Goal: Task Accomplishment & Management: Complete application form

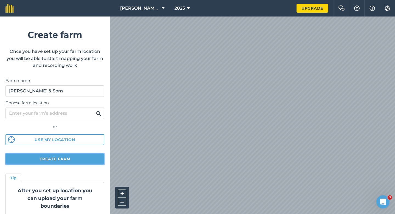
click at [87, 154] on button "Create farm" at bounding box center [54, 158] width 99 height 11
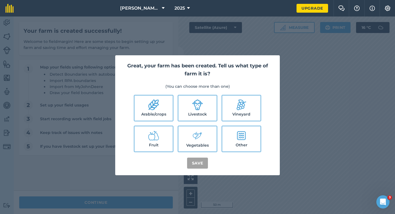
click at [174, 107] on ul "Arable/crops Livestock Vineyard Fruit Vegetables Other" at bounding box center [198, 123] width 152 height 57
click at [183, 107] on label "Livestock" at bounding box center [197, 107] width 38 height 25
checkbox input "true"
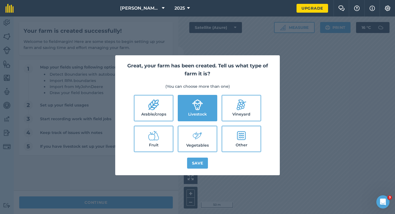
click at [149, 106] on icon at bounding box center [153, 104] width 11 height 11
checkbox input "true"
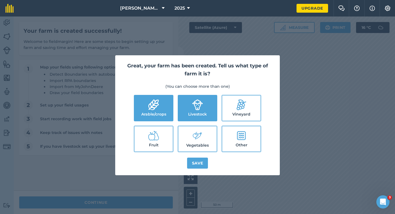
click at [184, 137] on label "Vegetables" at bounding box center [197, 138] width 38 height 25
checkbox input "true"
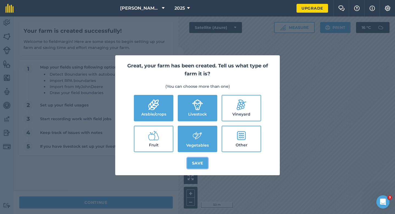
click at [191, 159] on button "Save" at bounding box center [197, 162] width 21 height 11
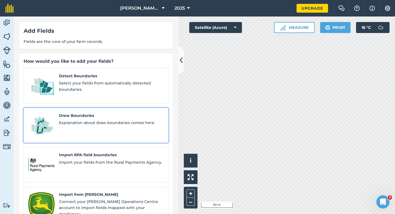
click at [92, 122] on div "Draw Boundaries Explanation about draw boundaries comes here" at bounding box center [111, 125] width 105 height 26
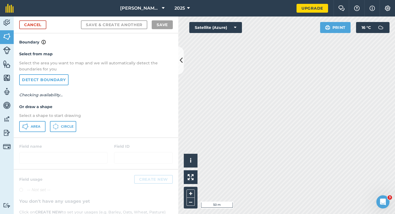
click at [46, 121] on div "Area Circle" at bounding box center [96, 126] width 154 height 11
click at [35, 121] on button "Area" at bounding box center [32, 126] width 26 height 11
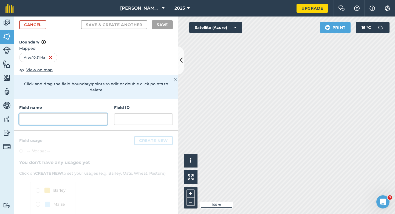
click at [92, 117] on input "text" at bounding box center [63, 119] width 88 height 12
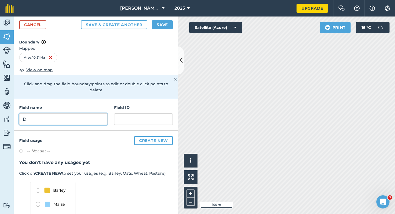
type input "D"
click at [164, 23] on button "Save" at bounding box center [162, 24] width 21 height 9
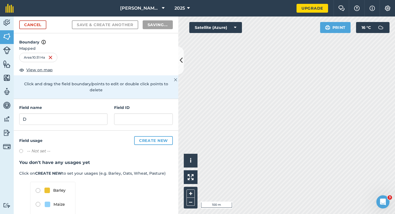
click at [168, 159] on h3 "You don't have any usages yet" at bounding box center [96, 162] width 154 height 7
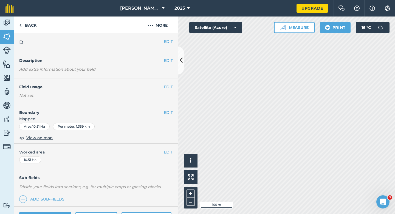
click at [168, 152] on button "EDIT" at bounding box center [168, 152] width 9 height 6
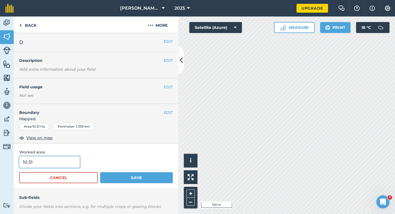
click at [54, 160] on input "10.51" at bounding box center [49, 162] width 61 height 12
type input "10.51"
click at [100, 172] on button "Save" at bounding box center [136, 177] width 73 height 11
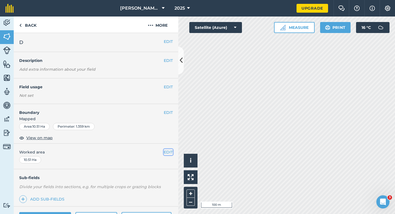
click at [170, 153] on button "EDIT" at bounding box center [168, 152] width 9 height 6
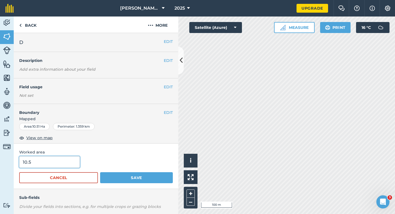
click at [59, 165] on input "10.5" at bounding box center [49, 162] width 61 height 12
type input "10.5"
click at [100, 172] on button "Save" at bounding box center [136, 177] width 73 height 11
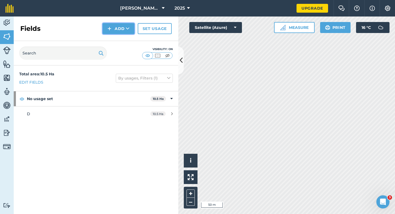
click at [108, 23] on button "Add" at bounding box center [119, 28] width 32 height 11
click at [114, 37] on link "Draw" at bounding box center [118, 41] width 30 height 12
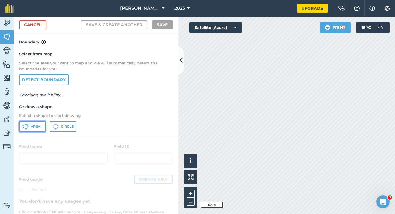
click at [31, 129] on button "Area" at bounding box center [32, 126] width 26 height 11
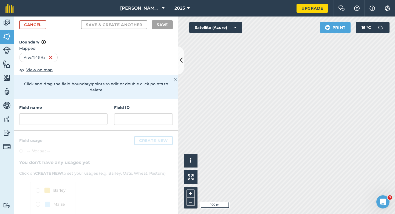
click at [109, 115] on div "Field name Field ID" at bounding box center [96, 115] width 165 height 32
click at [108, 111] on div "Field name Field ID" at bounding box center [96, 115] width 165 height 32
click at [99, 113] on input "text" at bounding box center [63, 119] width 88 height 12
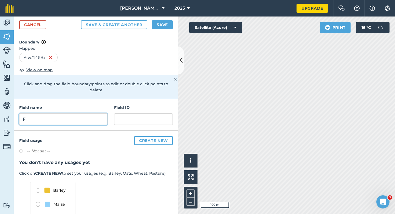
type input "F"
click at [163, 26] on button "Save" at bounding box center [162, 24] width 21 height 9
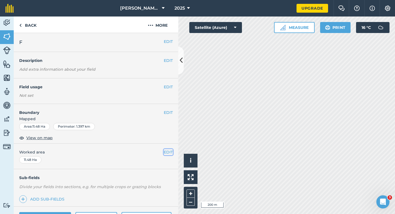
click at [166, 154] on button "EDIT" at bounding box center [168, 152] width 9 height 6
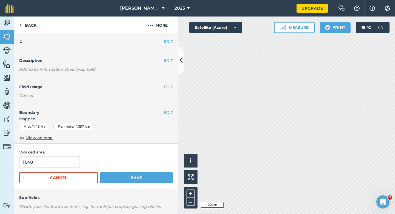
click at [55, 168] on form "11.48 Cancel Save" at bounding box center [96, 169] width 154 height 27
click at [55, 165] on input "11.48" at bounding box center [49, 162] width 61 height 12
type input "12"
click at [100, 172] on button "Save" at bounding box center [136, 177] width 73 height 11
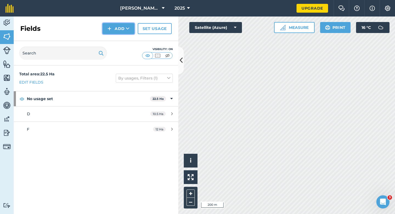
click at [114, 27] on button "Add" at bounding box center [119, 28] width 32 height 11
click at [117, 39] on link "Draw" at bounding box center [118, 41] width 30 height 12
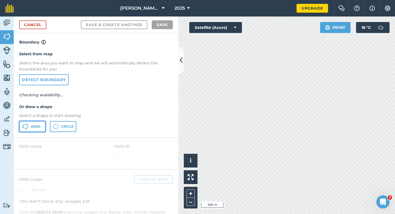
click at [39, 121] on button "Area" at bounding box center [32, 126] width 26 height 11
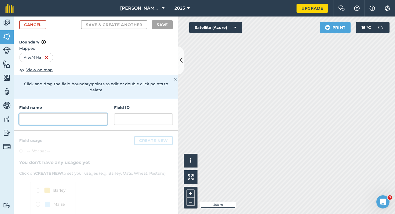
click at [85, 113] on input "text" at bounding box center [63, 119] width 88 height 12
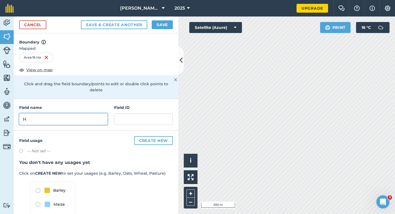
type input "H"
click at [169, 23] on button "Save" at bounding box center [162, 24] width 21 height 9
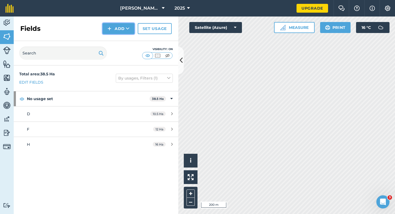
click at [116, 29] on button "Add" at bounding box center [119, 28] width 32 height 11
click at [116, 41] on link "Draw" at bounding box center [118, 41] width 30 height 12
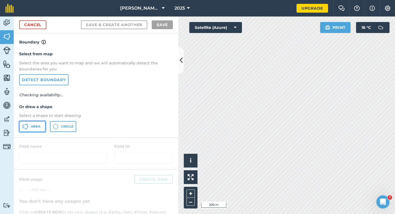
click at [32, 128] on button "Area" at bounding box center [32, 126] width 26 height 11
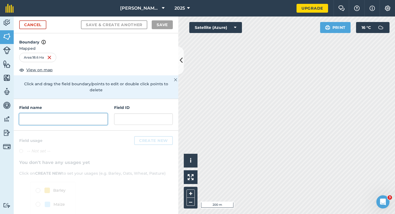
click at [86, 113] on input "text" at bounding box center [63, 119] width 88 height 12
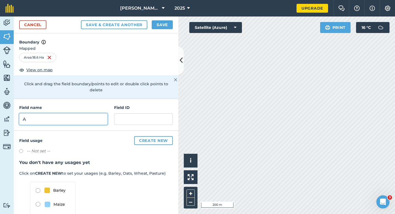
type input "A"
click at [160, 20] on button "Save" at bounding box center [162, 24] width 21 height 9
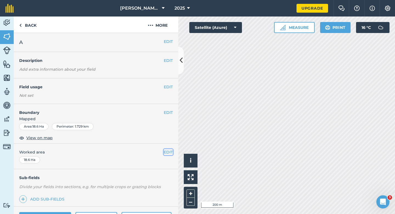
click at [167, 153] on button "EDIT" at bounding box center [168, 152] width 9 height 6
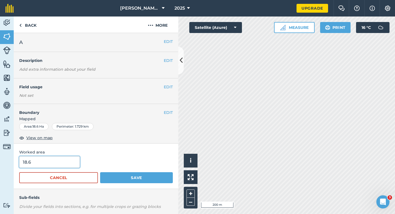
click at [46, 161] on input "18.6" at bounding box center [49, 162] width 61 height 12
click at [100, 172] on button "Save" at bounding box center [136, 177] width 73 height 11
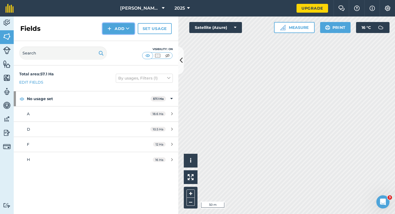
click at [127, 28] on icon at bounding box center [128, 28] width 4 height 5
click at [127, 39] on link "Draw" at bounding box center [118, 41] width 30 height 12
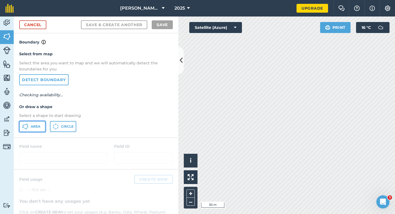
click at [21, 127] on button "Area" at bounding box center [32, 126] width 26 height 11
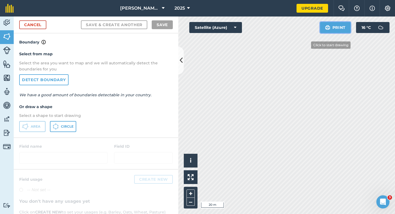
click at [264, 94] on div "Click to start drawing i © 2025 TomTom, Microsoft 20 m + – Satellite (Azure) Pr…" at bounding box center [286, 114] width 217 height 197
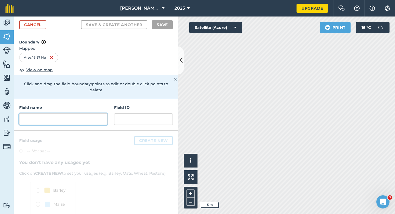
click at [77, 116] on input "text" at bounding box center [63, 119] width 88 height 12
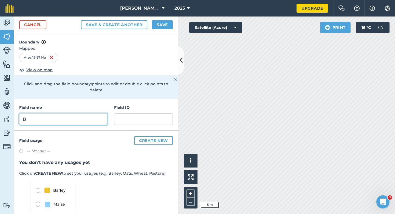
type input "B"
click at [159, 23] on button "Save" at bounding box center [162, 24] width 21 height 9
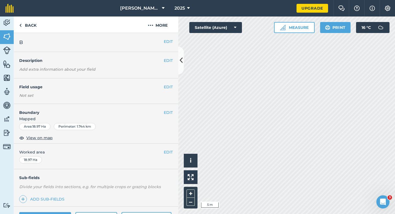
click at [168, 148] on div "EDIT Worked area 18.97 Ha" at bounding box center [96, 156] width 165 height 26
click at [168, 150] on button "EDIT" at bounding box center [168, 152] width 9 height 6
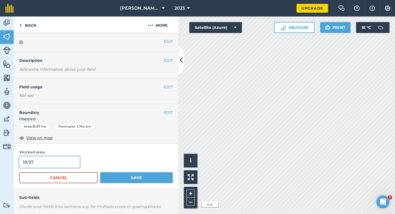
click at [74, 160] on input "18.97" at bounding box center [49, 162] width 61 height 12
type input "19"
click at [100, 172] on button "Save" at bounding box center [136, 177] width 73 height 11
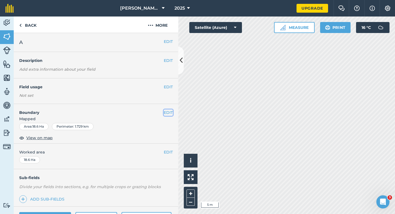
click at [171, 113] on button "EDIT" at bounding box center [168, 112] width 9 height 6
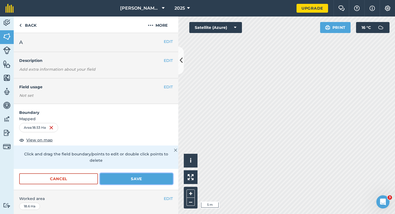
click at [165, 176] on button "Save" at bounding box center [136, 178] width 73 height 11
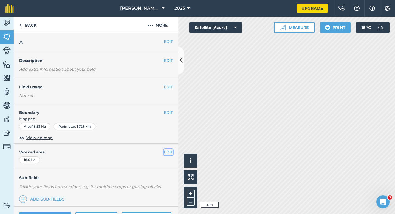
click at [170, 153] on button "EDIT" at bounding box center [168, 152] width 9 height 6
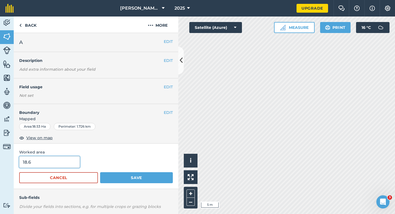
click at [60, 164] on input "18.6" at bounding box center [49, 162] width 61 height 12
type input "18.5"
click at [100, 172] on button "Save" at bounding box center [136, 177] width 73 height 11
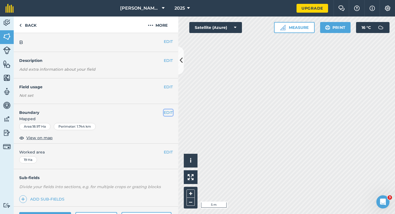
click at [169, 114] on button "EDIT" at bounding box center [168, 112] width 9 height 6
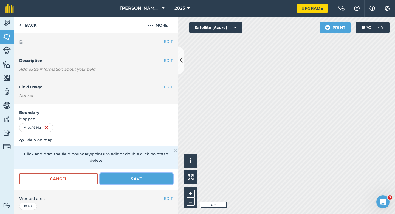
click at [165, 173] on button "Save" at bounding box center [136, 178] width 73 height 11
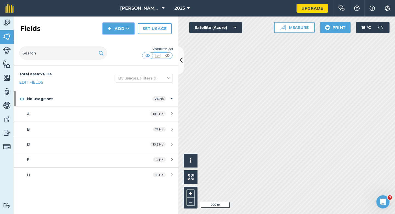
click at [115, 27] on button "Add" at bounding box center [119, 28] width 32 height 11
click at [115, 40] on link "Draw" at bounding box center [118, 41] width 30 height 12
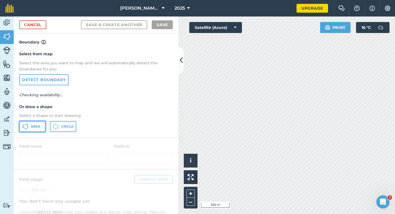
click at [41, 128] on button "Area" at bounding box center [32, 126] width 26 height 11
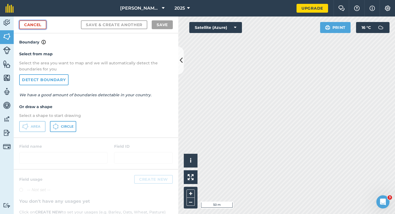
click at [35, 25] on link "Cancel" at bounding box center [32, 24] width 27 height 9
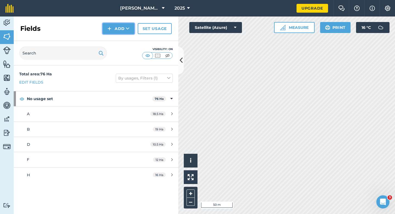
click at [111, 29] on img at bounding box center [110, 28] width 4 height 7
click at [112, 37] on link "Draw" at bounding box center [118, 41] width 30 height 12
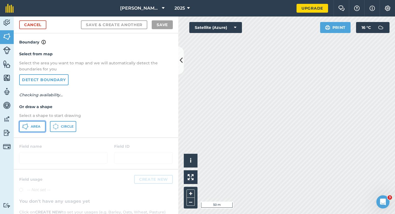
click at [31, 131] on button "Area" at bounding box center [32, 126] width 26 height 11
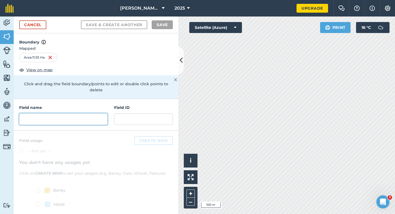
click at [92, 113] on input "text" at bounding box center [63, 119] width 88 height 12
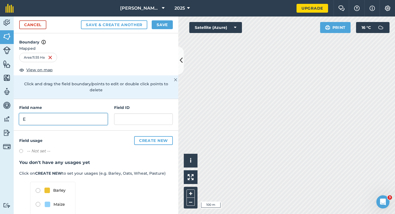
type input "E"
click at [168, 26] on button "Save" at bounding box center [162, 24] width 21 height 9
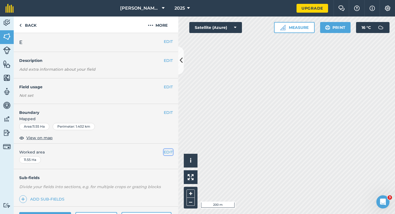
click at [169, 149] on button "EDIT" at bounding box center [168, 152] width 9 height 6
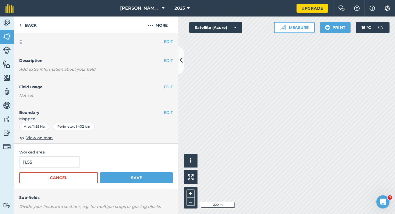
click at [71, 153] on span "Worked area" at bounding box center [96, 152] width 154 height 6
type input "12"
click at [69, 161] on input "12" at bounding box center [49, 162] width 61 height 12
click at [100, 172] on button "Save" at bounding box center [136, 177] width 73 height 11
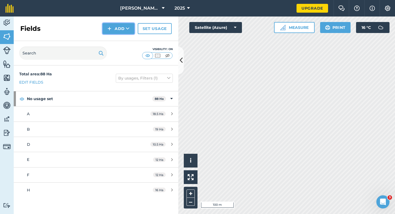
click at [121, 32] on button "Add" at bounding box center [119, 28] width 32 height 11
click at [121, 38] on link "Draw" at bounding box center [118, 41] width 30 height 12
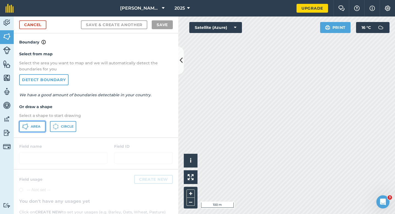
click at [42, 125] on button "Area" at bounding box center [32, 126] width 26 height 11
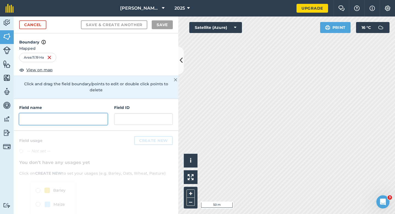
click at [82, 115] on input "text" at bounding box center [63, 119] width 88 height 12
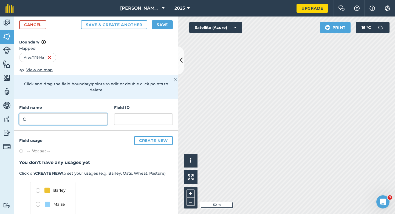
type input "C"
click at [157, 24] on button "Save" at bounding box center [162, 24] width 21 height 9
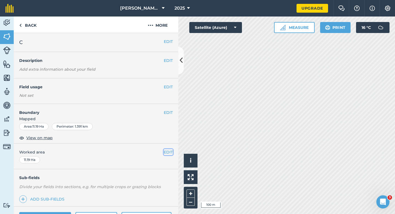
click at [170, 153] on button "EDIT" at bounding box center [168, 152] width 9 height 6
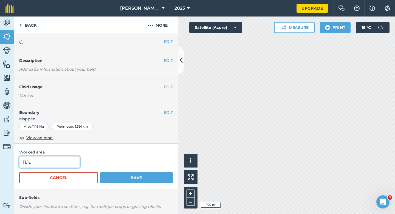
click at [26, 161] on input "11.19" at bounding box center [49, 162] width 61 height 12
type input "11"
click at [100, 172] on button "Save" at bounding box center [136, 177] width 73 height 11
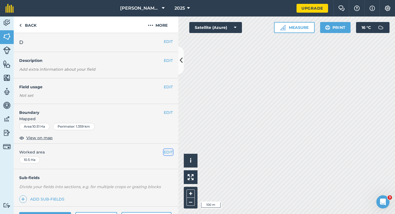
click at [171, 154] on button "EDIT" at bounding box center [168, 152] width 9 height 6
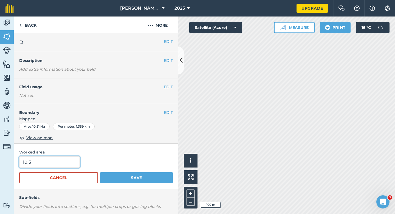
click at [66, 159] on input "10.5" at bounding box center [49, 162] width 61 height 12
type input "11"
click at [100, 172] on button "Save" at bounding box center [136, 177] width 73 height 11
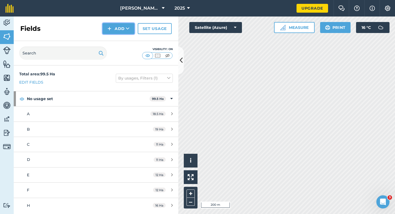
click at [114, 32] on button "Add" at bounding box center [119, 28] width 32 height 11
click at [115, 36] on link "Draw" at bounding box center [118, 41] width 30 height 12
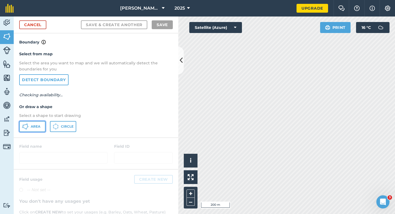
click at [36, 122] on button "Area" at bounding box center [32, 126] width 26 height 11
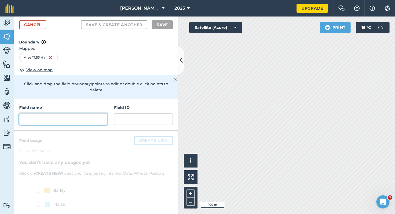
click at [103, 113] on input "text" at bounding box center [63, 119] width 88 height 12
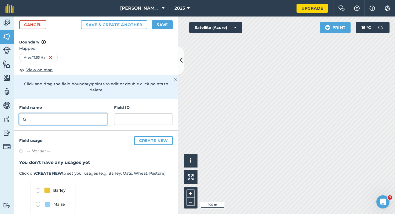
type input "G"
click at [159, 24] on button "Save" at bounding box center [162, 24] width 21 height 9
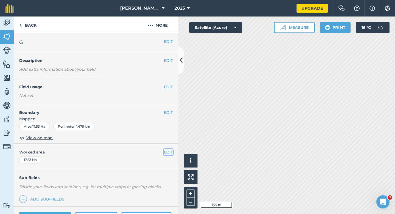
click at [170, 152] on button "EDIT" at bounding box center [168, 152] width 9 height 6
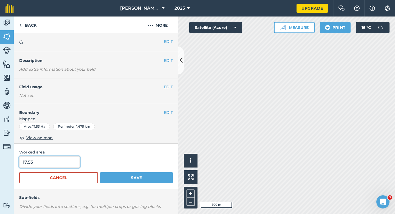
click at [54, 162] on input "17.53" at bounding box center [49, 162] width 61 height 12
type input "17.5"
click at [100, 172] on button "Save" at bounding box center [136, 177] width 73 height 11
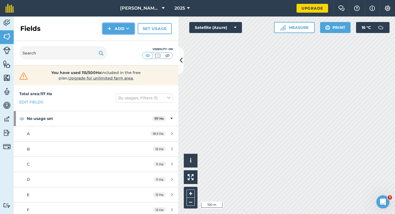
click at [123, 31] on button "Add" at bounding box center [119, 28] width 32 height 11
click at [123, 36] on link "Draw" at bounding box center [118, 41] width 30 height 12
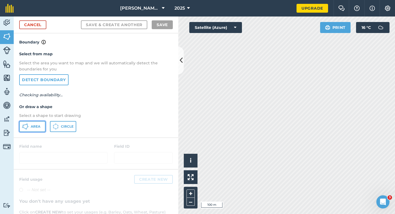
click at [35, 125] on span "Area" at bounding box center [36, 126] width 10 height 4
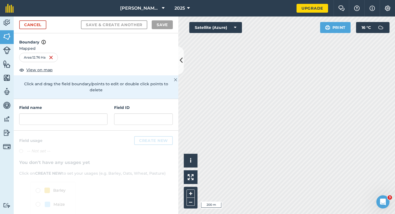
click at [82, 121] on div "Field name Field ID" at bounding box center [96, 115] width 165 height 32
click at [82, 116] on input "text" at bounding box center [63, 119] width 88 height 12
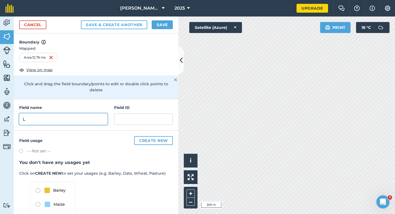
type input "L"
click at [157, 24] on button "Save" at bounding box center [162, 24] width 21 height 9
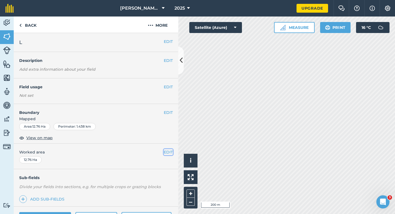
click at [166, 152] on button "EDIT" at bounding box center [168, 152] width 9 height 6
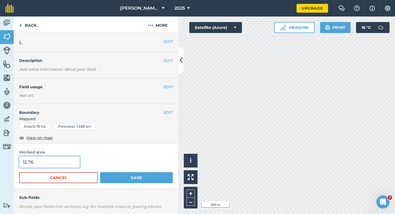
type input "13"
click at [56, 157] on input "13" at bounding box center [49, 162] width 61 height 12
click at [100, 172] on button "Save" at bounding box center [136, 177] width 73 height 11
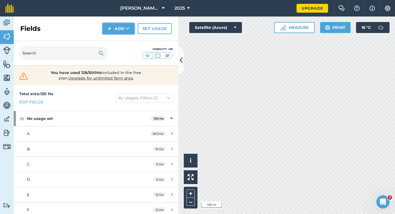
click at [111, 24] on button "Add" at bounding box center [119, 28] width 32 height 11
click at [111, 34] on button "Add Draw Import" at bounding box center [119, 28] width 32 height 11
click at [115, 28] on button "Add" at bounding box center [119, 28] width 32 height 11
click at [115, 44] on link "Draw" at bounding box center [118, 41] width 30 height 12
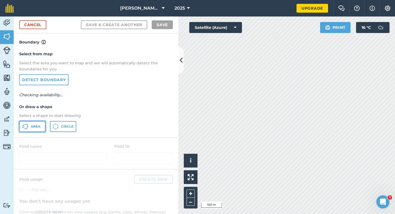
click at [39, 127] on span "Area" at bounding box center [36, 126] width 10 height 4
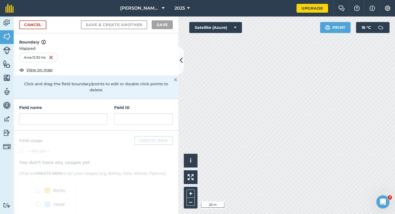
click at [93, 106] on div "Field name" at bounding box center [63, 114] width 88 height 20
click at [93, 107] on div "Field name" at bounding box center [63, 114] width 88 height 20
click at [93, 113] on input "text" at bounding box center [63, 119] width 88 height 12
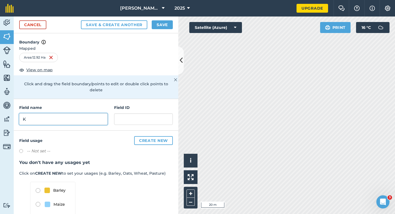
type input "K"
click at [161, 25] on button "Save" at bounding box center [162, 24] width 21 height 9
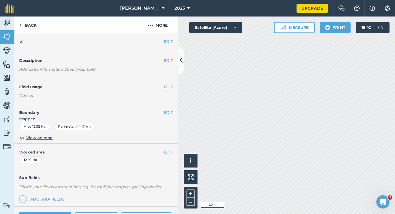
click at [169, 145] on div "EDIT Worked area 12.92 Ha" at bounding box center [96, 156] width 165 height 26
click at [169, 150] on button "EDIT" at bounding box center [168, 152] width 9 height 6
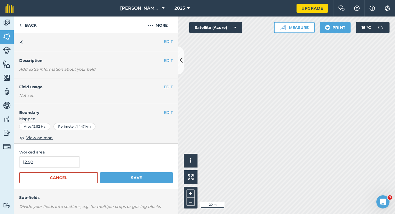
click at [63, 168] on form "12.92 Cancel Save" at bounding box center [96, 169] width 154 height 27
type input "13"
click at [63, 162] on input "13" at bounding box center [49, 162] width 61 height 12
click at [100, 172] on button "Save" at bounding box center [136, 177] width 73 height 11
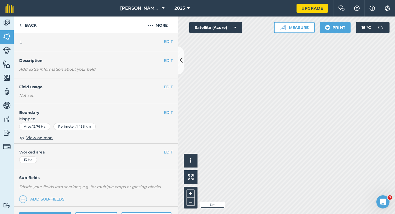
click at [170, 109] on div "EDIT Boundary Mapped Area : 12.76 Ha Perimeter : 1.438 km View on map" at bounding box center [96, 124] width 165 height 40
click at [170, 112] on button "EDIT" at bounding box center [168, 112] width 9 height 6
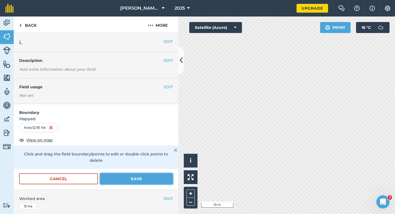
click at [154, 173] on button "Save" at bounding box center [136, 178] width 73 height 11
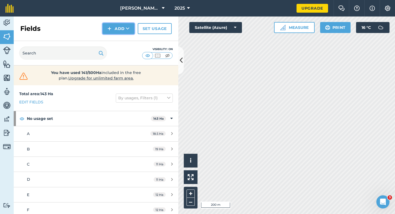
click at [130, 33] on button "Add" at bounding box center [119, 28] width 32 height 11
click at [130, 36] on link "Draw" at bounding box center [118, 41] width 30 height 12
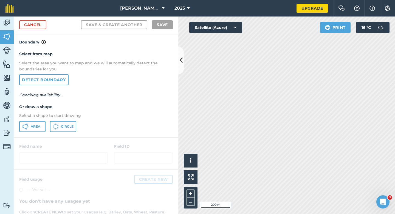
click at [33, 135] on div "Select from map Select the area you want to map and we will automatically detec…" at bounding box center [96, 91] width 165 height 92
click at [36, 130] on button "Area" at bounding box center [32, 126] width 26 height 11
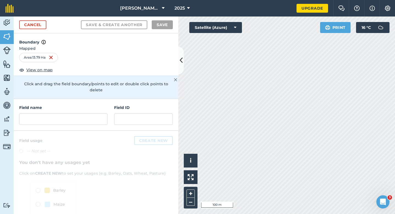
click at [93, 119] on div "Field name Field ID" at bounding box center [96, 115] width 165 height 32
click at [93, 117] on input "text" at bounding box center [63, 119] width 88 height 12
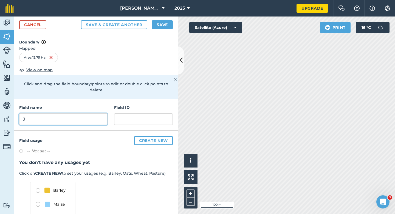
click at [82, 113] on input "J" at bounding box center [63, 119] width 88 height 12
type input "I"
click at [158, 27] on button "Save" at bounding box center [162, 24] width 21 height 9
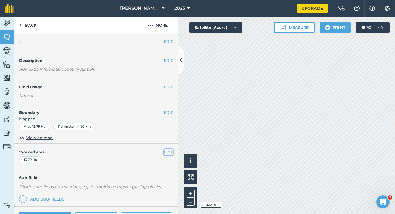
click at [167, 153] on button "EDIT" at bounding box center [168, 152] width 9 height 6
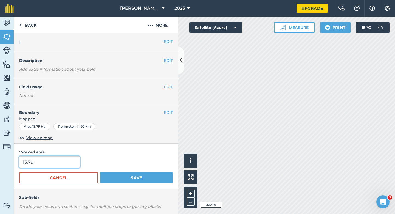
click at [66, 162] on input "13.79" at bounding box center [49, 162] width 61 height 12
type input "14"
click at [100, 172] on button "Save" at bounding box center [136, 177] width 73 height 11
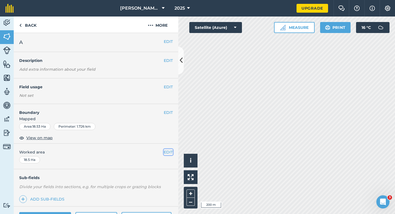
click at [165, 152] on button "EDIT" at bounding box center [168, 152] width 9 height 6
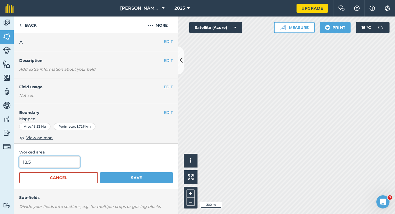
click at [30, 158] on input "18.5" at bounding box center [49, 162] width 61 height 12
type input "19"
click at [100, 172] on button "Save" at bounding box center [136, 177] width 73 height 11
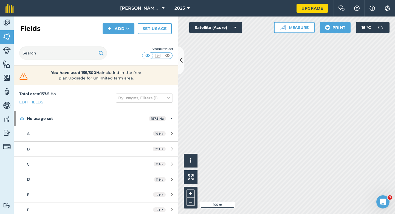
click at [121, 34] on div "Fields Add Set usage" at bounding box center [96, 28] width 165 height 24
click at [121, 30] on button "Add" at bounding box center [119, 28] width 32 height 11
click at [121, 40] on link "Draw" at bounding box center [118, 41] width 30 height 12
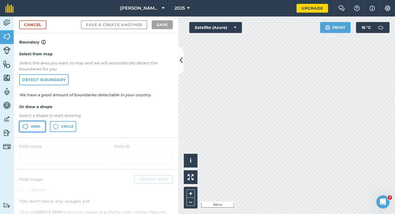
click at [29, 130] on button "Area" at bounding box center [32, 126] width 26 height 11
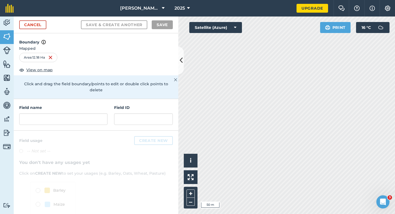
click at [72, 106] on div "Field name" at bounding box center [63, 114] width 88 height 20
click at [72, 113] on input "text" at bounding box center [63, 119] width 88 height 12
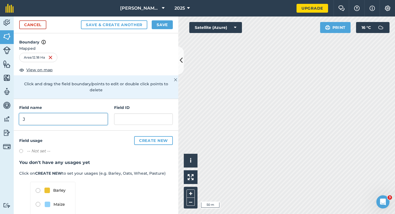
type input "J"
click at [159, 26] on button "Save" at bounding box center [162, 24] width 21 height 9
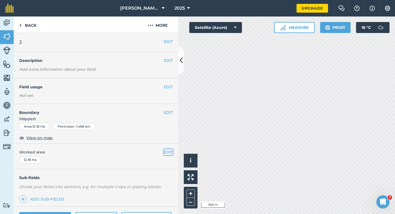
click at [166, 151] on button "EDIT" at bounding box center [168, 152] width 9 height 6
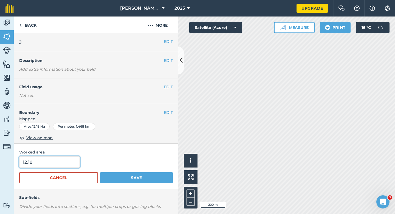
click at [58, 159] on input "12.18" at bounding box center [49, 162] width 61 height 12
type input "12"
click at [100, 172] on button "Save" at bounding box center [136, 177] width 73 height 11
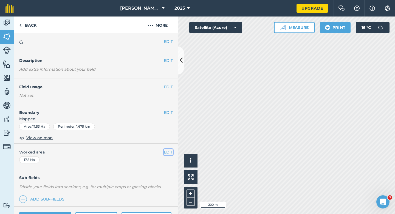
click at [168, 152] on button "EDIT" at bounding box center [168, 152] width 9 height 6
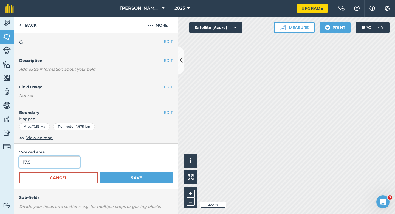
click at [67, 160] on input "17.5" at bounding box center [49, 162] width 61 height 12
type input "17"
click at [100, 172] on button "Save" at bounding box center [136, 177] width 73 height 11
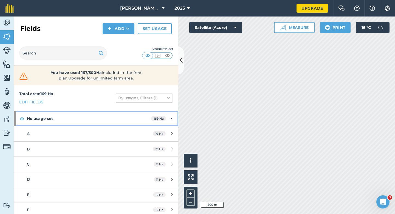
click at [173, 114] on div "No usage set 169 Ha" at bounding box center [96, 118] width 165 height 15
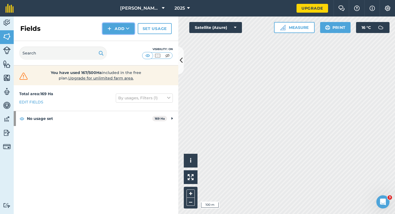
click at [108, 31] on button "Add" at bounding box center [119, 28] width 32 height 11
click at [111, 40] on link "Draw" at bounding box center [118, 41] width 30 height 12
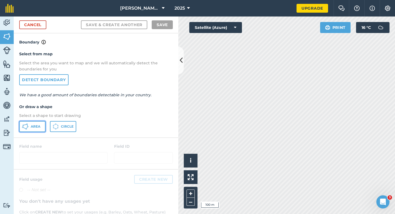
click at [29, 128] on button "Area" at bounding box center [32, 126] width 26 height 11
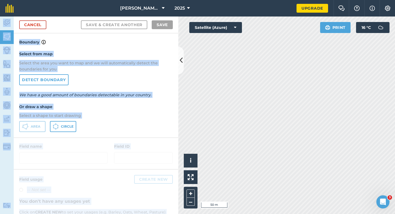
click at [252, 74] on div "[PERSON_NAME] & Sons 2025 Upgrade Farm Chat Help Info Settings Map printing is …" at bounding box center [197, 107] width 395 height 214
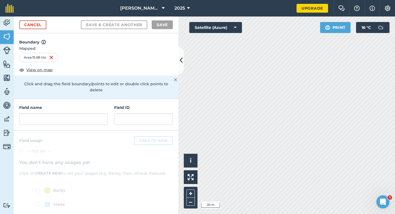
click at [144, 146] on div at bounding box center [96, 189] width 165 height 119
